Goal: Task Accomplishment & Management: Use online tool/utility

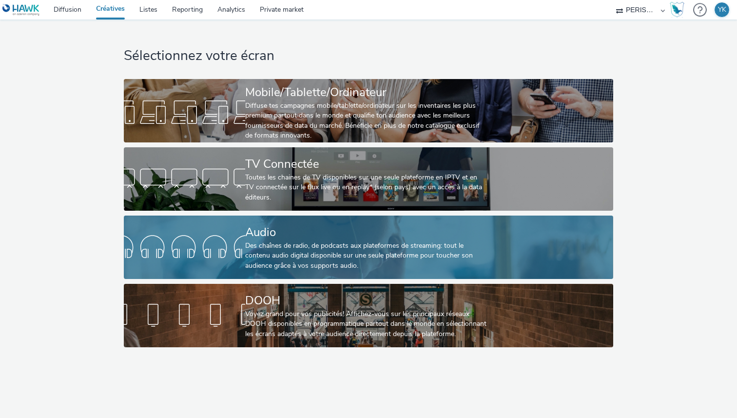
click at [277, 227] on div "Audio" at bounding box center [366, 232] width 243 height 17
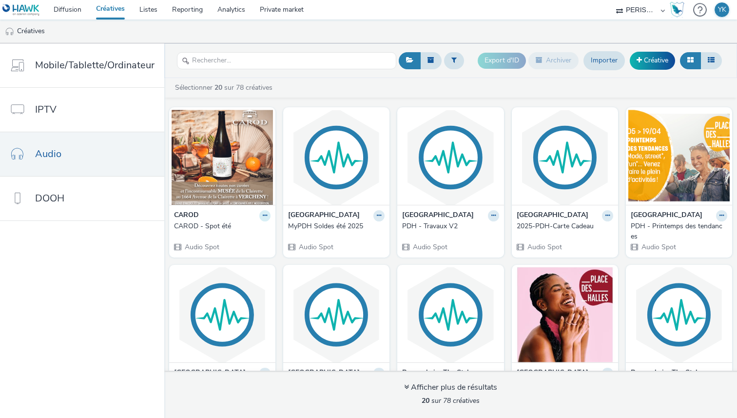
click at [259, 217] on button at bounding box center [264, 215] width 11 height 11
click at [253, 228] on link "Modifier" at bounding box center [233, 232] width 73 height 19
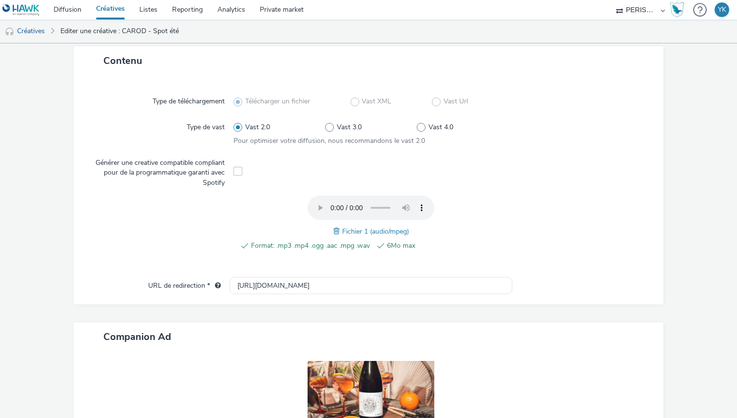
scroll to position [334, 0]
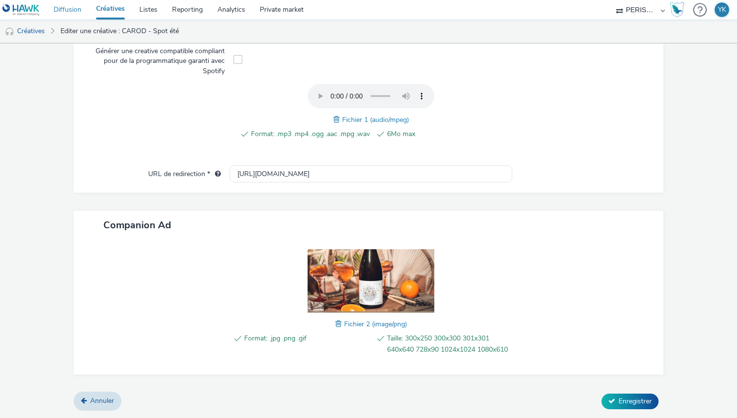
click at [66, 4] on link "Diffusion" at bounding box center [67, 9] width 42 height 19
